Goal: Information Seeking & Learning: Learn about a topic

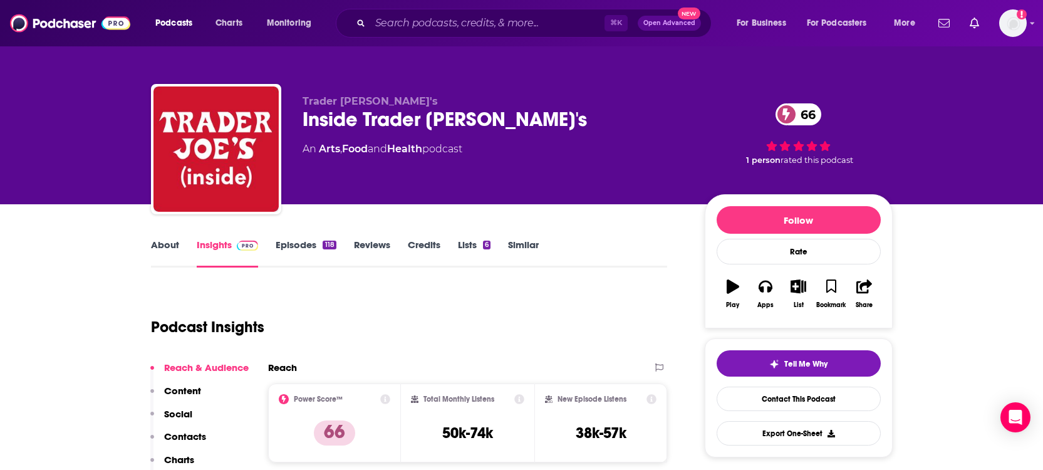
click at [303, 242] on link "Episodes 118" at bounding box center [306, 253] width 60 height 29
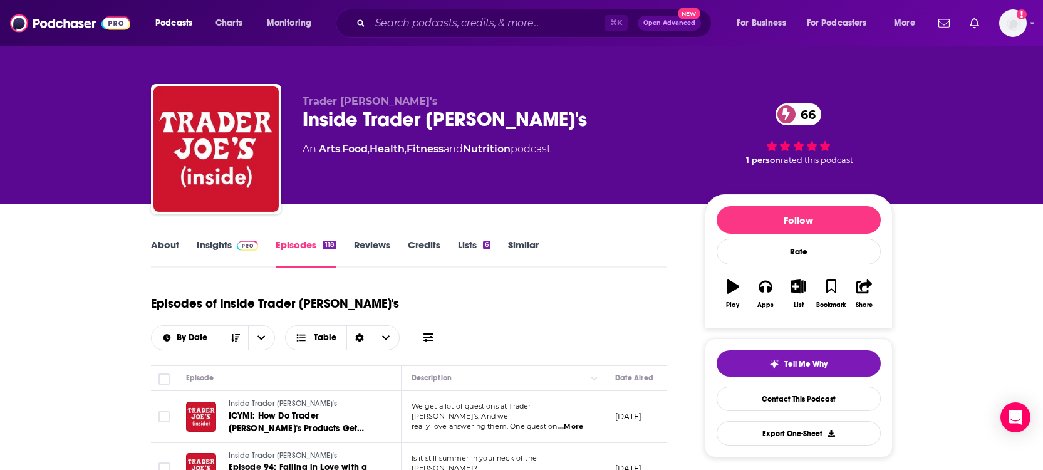
scroll to position [2, 0]
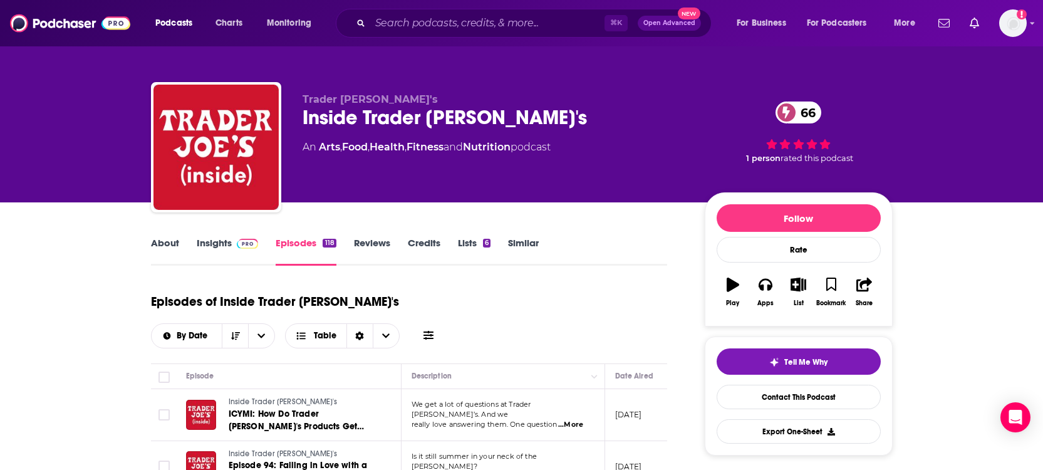
click at [171, 246] on link "About" at bounding box center [165, 251] width 28 height 29
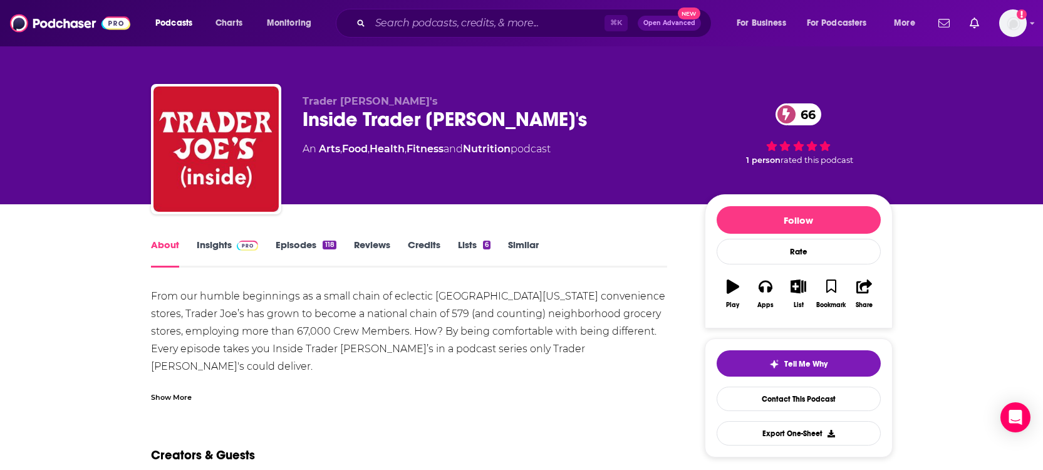
click at [218, 245] on link "Insights" at bounding box center [228, 253] width 62 height 29
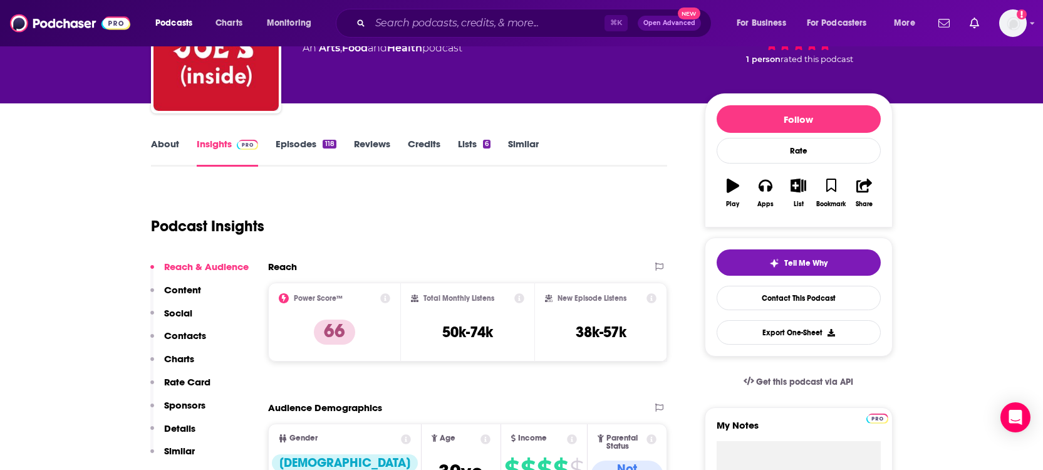
scroll to position [99, 0]
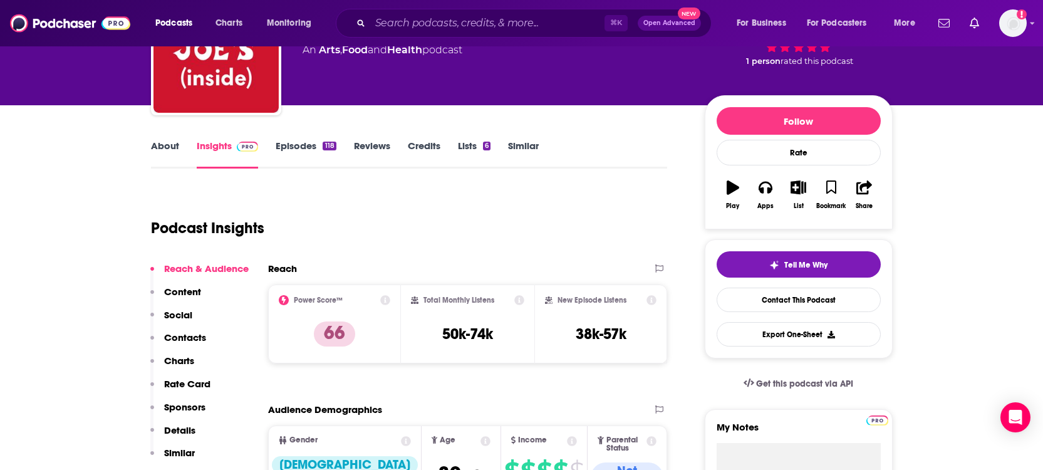
click at [312, 144] on link "Episodes 118" at bounding box center [306, 154] width 60 height 29
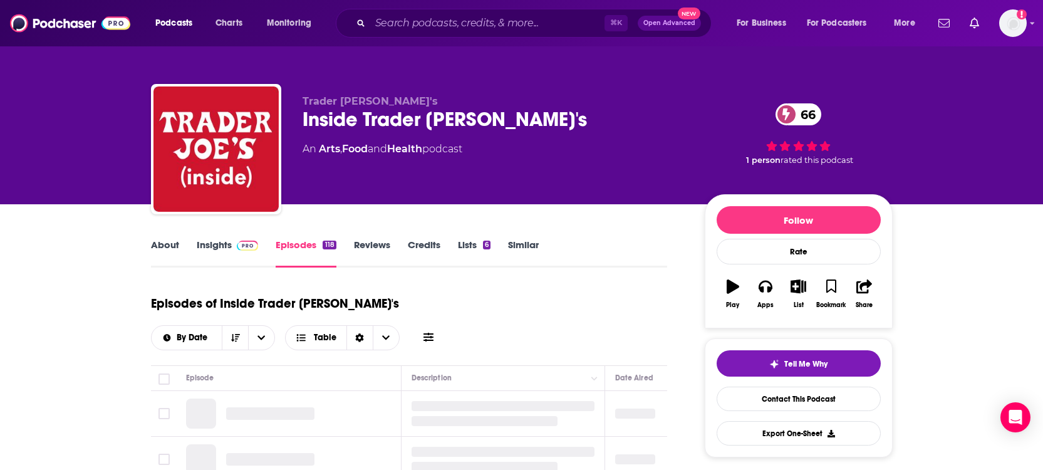
click at [306, 145] on div "An Arts , Food and Health podcast" at bounding box center [383, 149] width 160 height 15
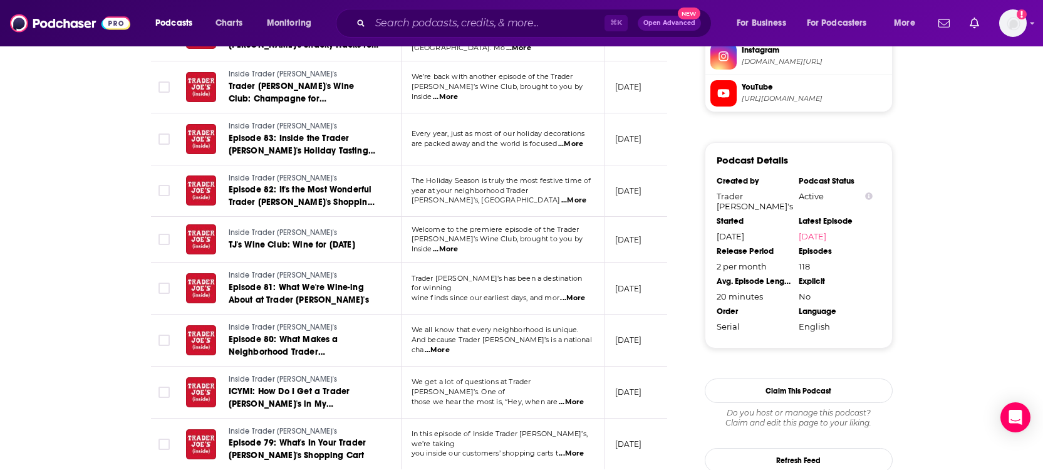
scroll to position [1259, 0]
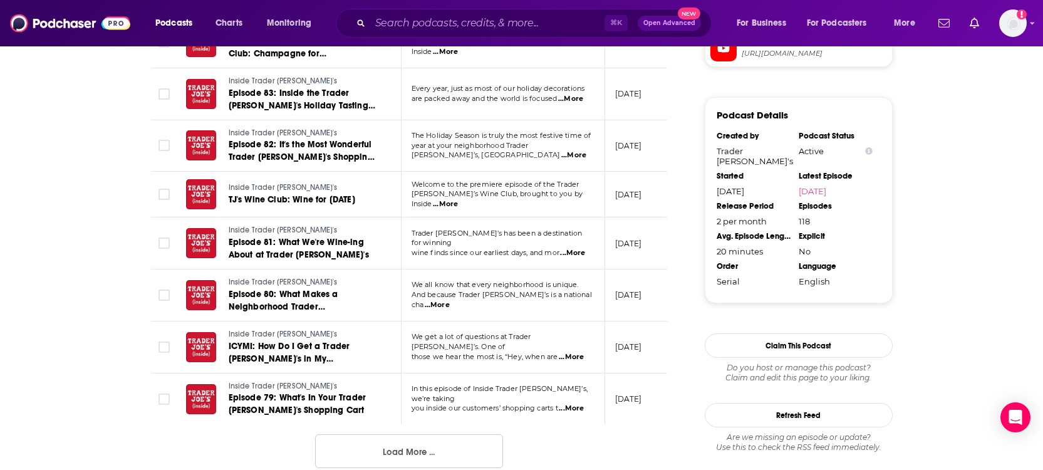
click at [365, 434] on button "Load More ..." at bounding box center [409, 451] width 188 height 34
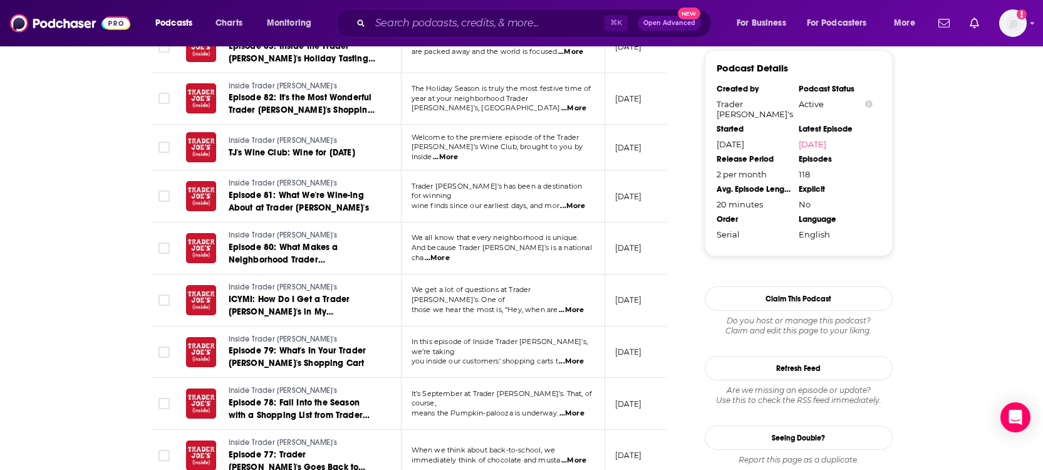
scroll to position [1310, 0]
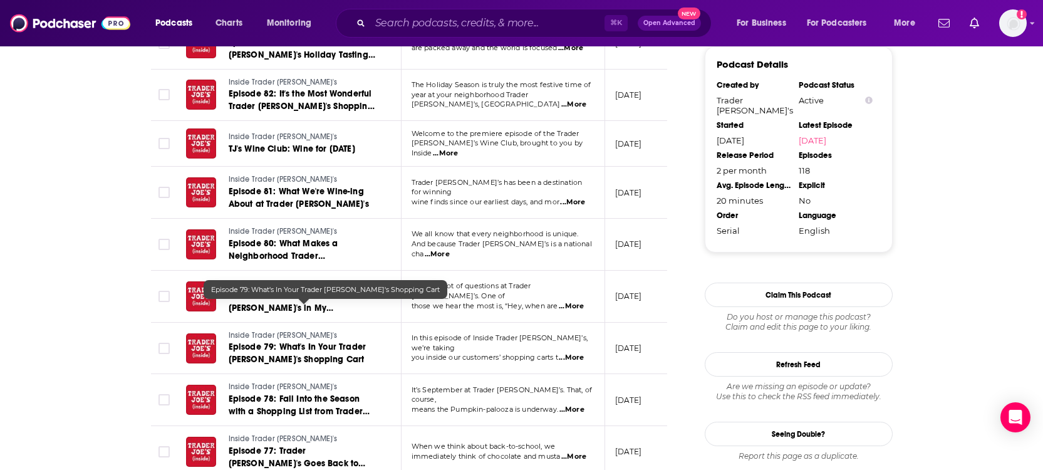
click at [271, 341] on span "Episode 79: What's In Your Trader Joe's Shopping Cart" at bounding box center [298, 352] width 138 height 23
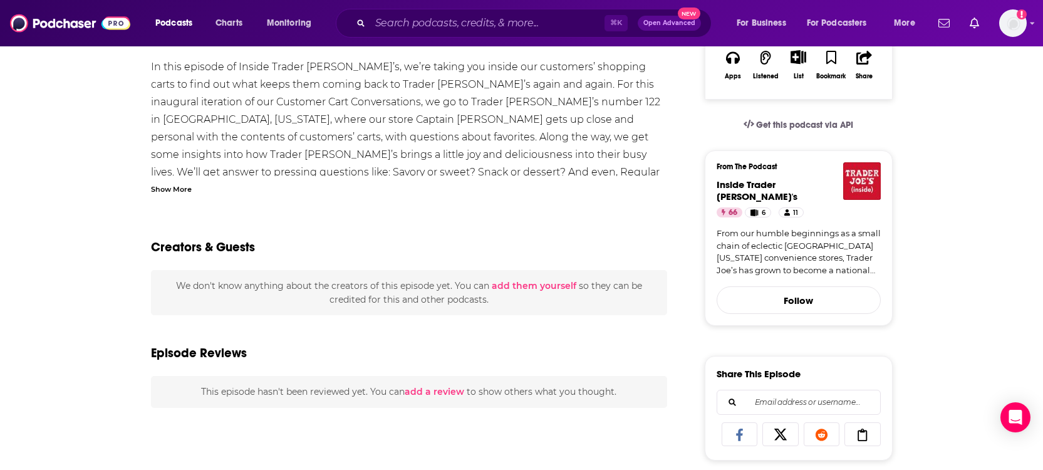
scroll to position [234, 0]
